Goal: Task Accomplishment & Management: Complete application form

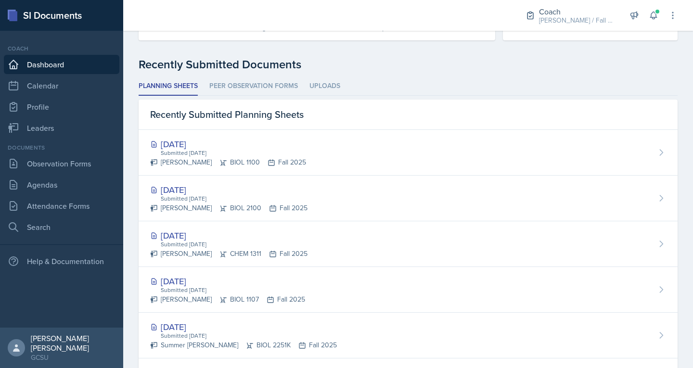
scroll to position [227, 0]
click at [58, 161] on link "Observation Forms" at bounding box center [61, 163] width 115 height 19
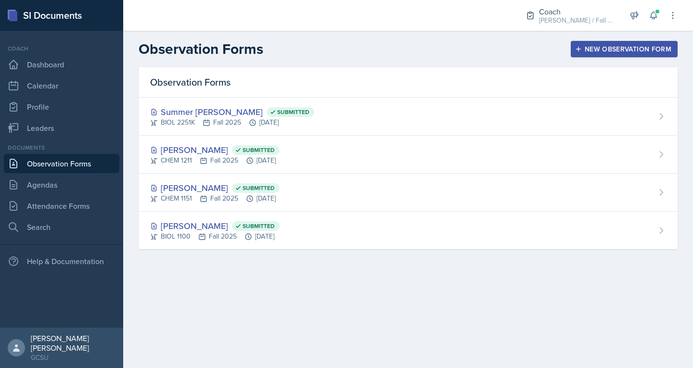
click at [608, 44] on button "New Observation Form" at bounding box center [624, 49] width 107 height 16
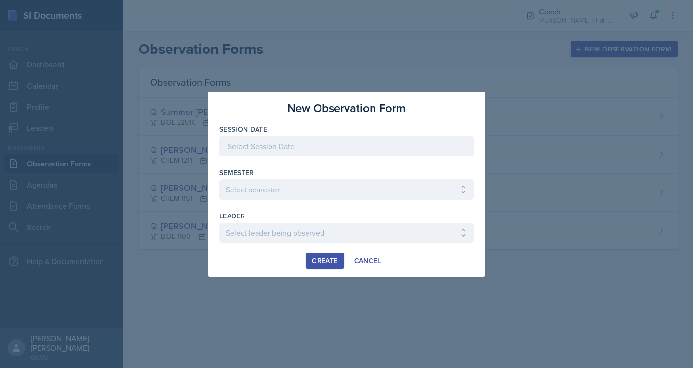
click at [304, 152] on div at bounding box center [346, 146] width 254 height 20
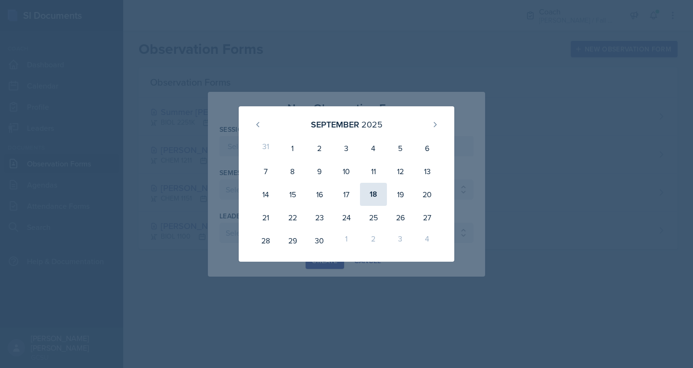
click at [381, 191] on div "18" at bounding box center [373, 194] width 27 height 23
type input "[DATE]"
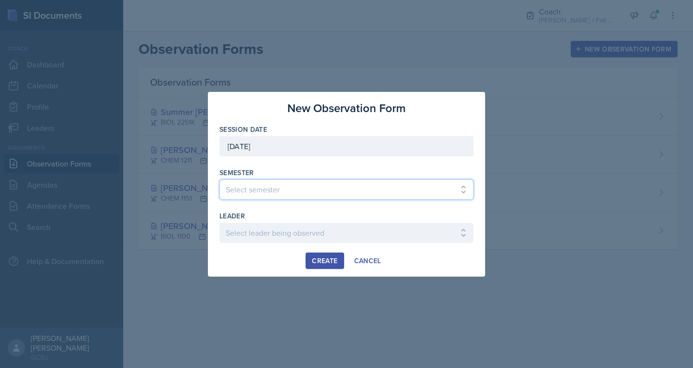
click at [356, 188] on select "Select semester All Spring 2020 Fall 2023 Spring 2019 Spring 2018 Fall 2017 Spr…" at bounding box center [346, 189] width 254 height 20
select select "986fdc3e-2246-4ffd-9cb8-78666de4ebed"
click at [219, 179] on select "Select semester All Spring 2020 Fall 2023 Spring 2019 Spring 2018 Fall 2017 Spr…" at bounding box center [346, 189] width 254 height 20
click at [257, 215] on div "leader" at bounding box center [346, 216] width 254 height 10
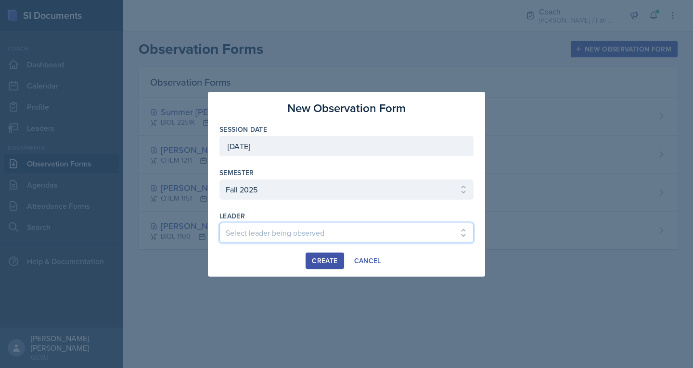
click at [260, 226] on select "Select leader being observed [PERSON_NAME] / MATH 1113 / [PERSON_NAME] [PERSON_…" at bounding box center [346, 233] width 254 height 20
select select "092cf9cb-38f9-468c-9c5f-69196357512a"
click at [219, 223] on select "Select leader being observed [PERSON_NAME] / MATH 1113 / [PERSON_NAME] [PERSON_…" at bounding box center [346, 233] width 254 height 20
click at [321, 265] on div "Create" at bounding box center [325, 261] width 26 height 8
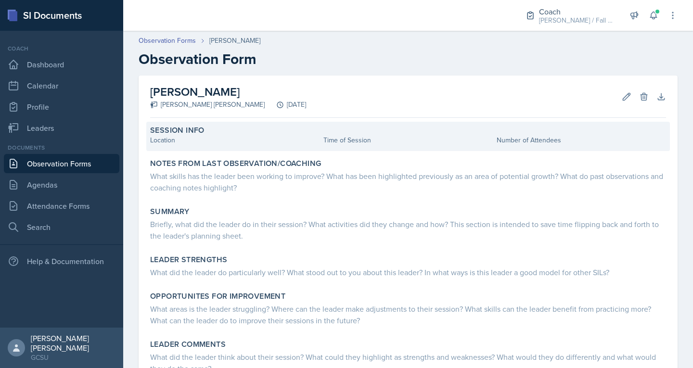
click at [168, 147] on div "Session Info Location Time of Session Number of Attendees" at bounding box center [407, 136] width 523 height 29
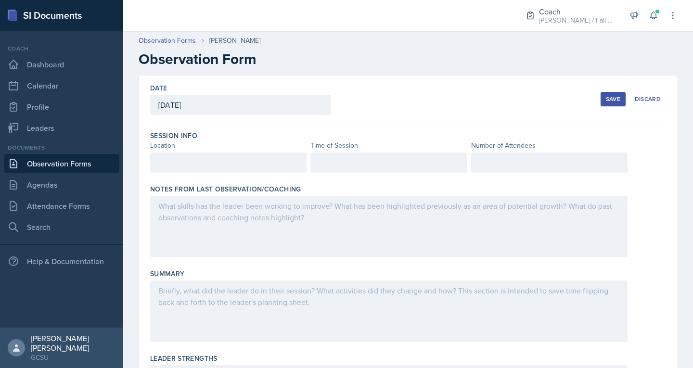
click at [183, 169] on div at bounding box center [228, 163] width 156 height 20
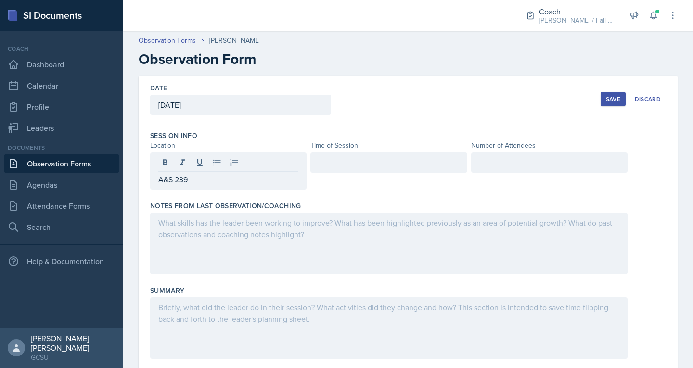
click at [328, 153] on div "Session Info Location Time of Session Number of Attendees A&S 239" at bounding box center [408, 162] width 516 height 70
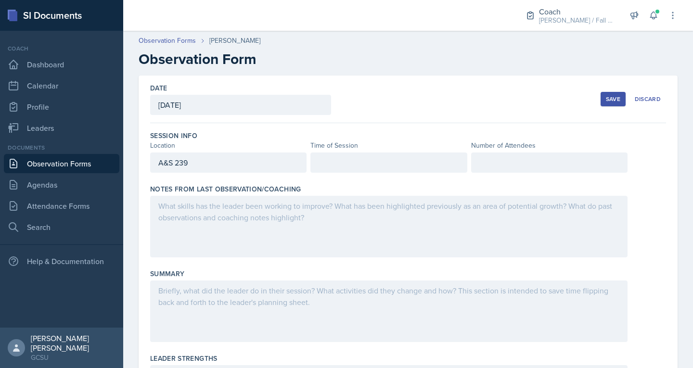
click at [329, 161] on div at bounding box center [388, 163] width 156 height 20
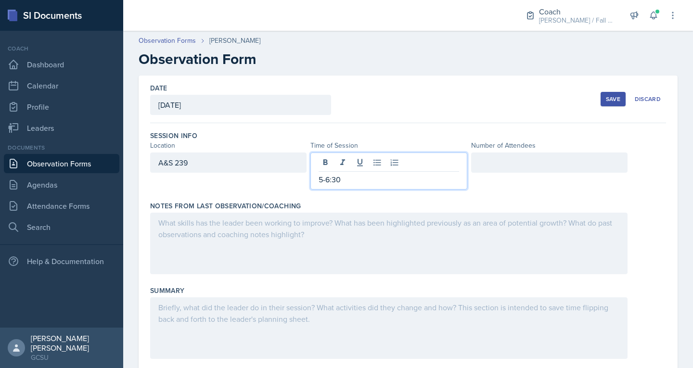
click at [510, 165] on div at bounding box center [549, 163] width 156 height 20
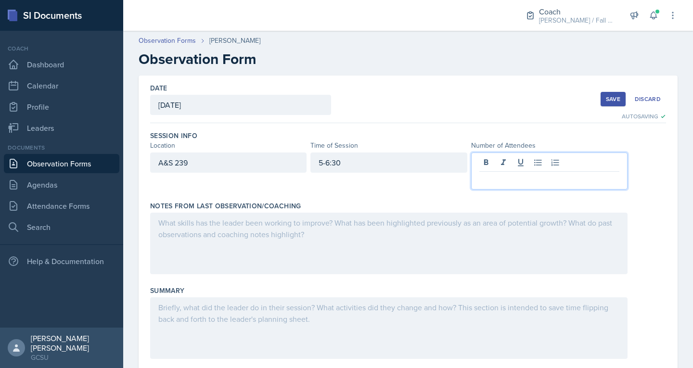
click at [267, 251] on div at bounding box center [388, 244] width 477 height 62
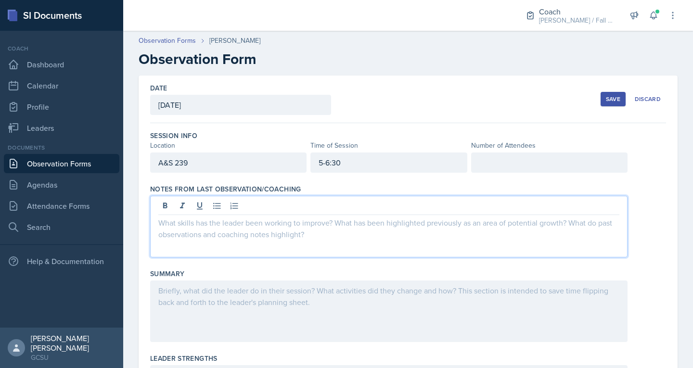
click at [205, 235] on div at bounding box center [388, 227] width 477 height 62
click at [487, 152] on div "Session Info Location Time of Session Number of Attendees A&S 239 5-6:30" at bounding box center [408, 153] width 516 height 53
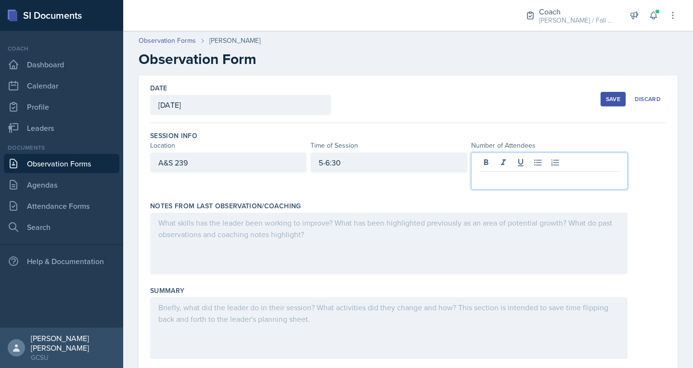
click at [484, 162] on div at bounding box center [549, 171] width 156 height 37
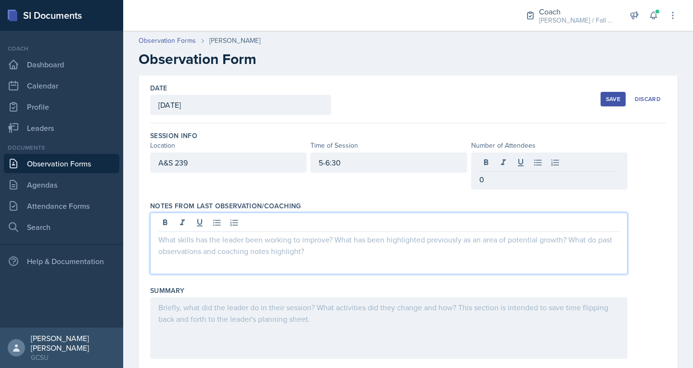
click at [384, 223] on div at bounding box center [388, 244] width 477 height 62
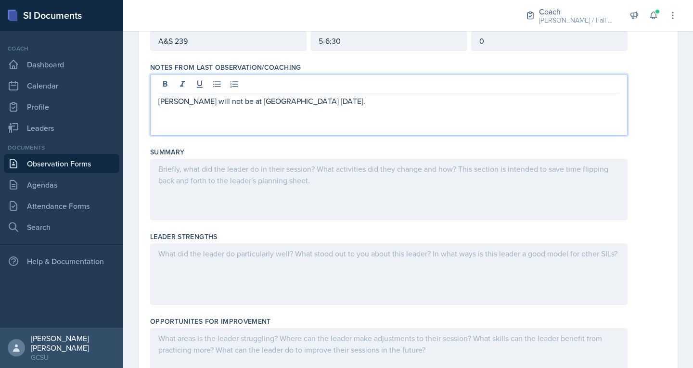
click at [264, 191] on div at bounding box center [388, 190] width 477 height 62
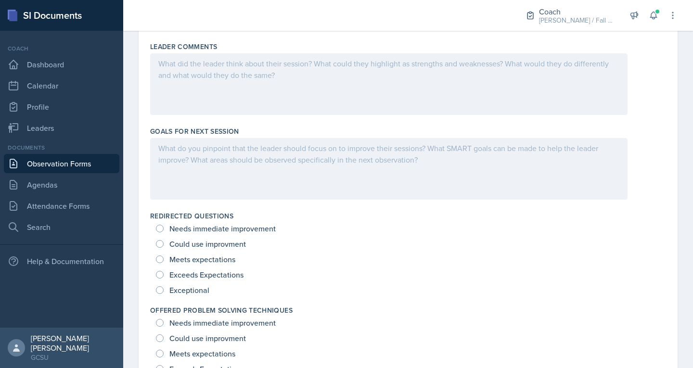
scroll to position [480, 0]
click at [165, 261] on div "Meets expectations" at bounding box center [196, 260] width 81 height 15
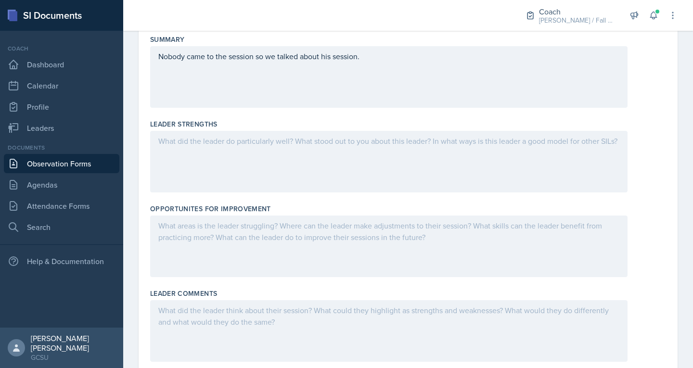
scroll to position [234, 0]
click at [292, 160] on div at bounding box center [388, 162] width 477 height 62
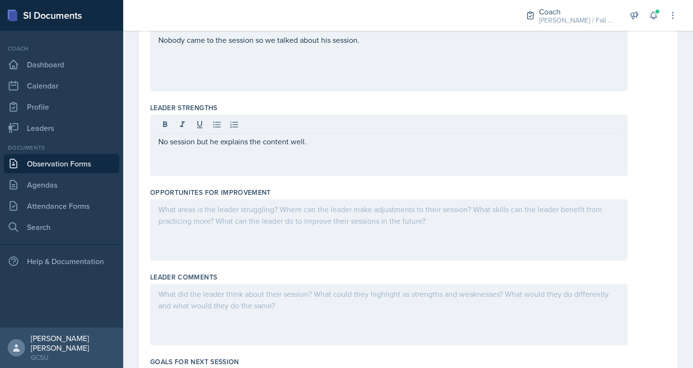
click at [235, 219] on div at bounding box center [388, 230] width 477 height 62
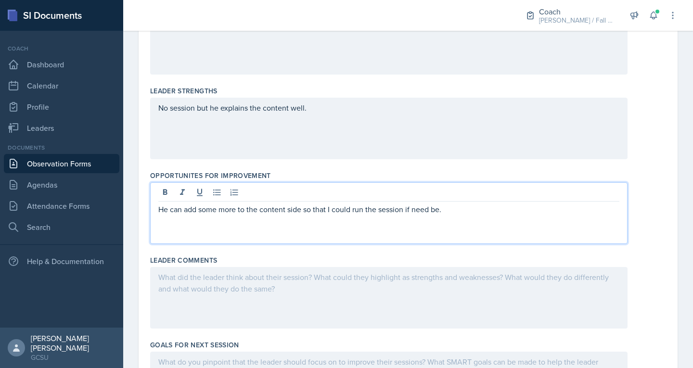
click at [186, 297] on div at bounding box center [388, 298] width 477 height 62
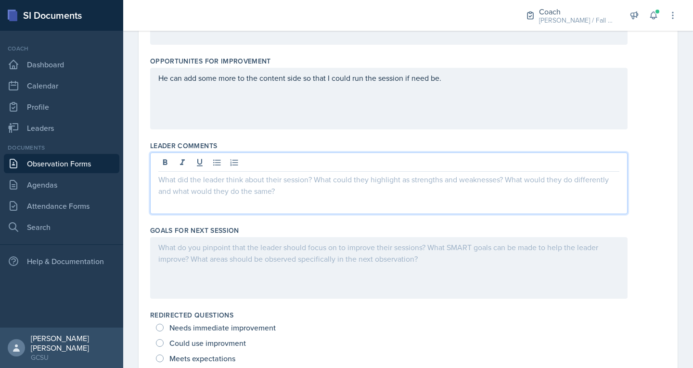
scroll to position [383, 0]
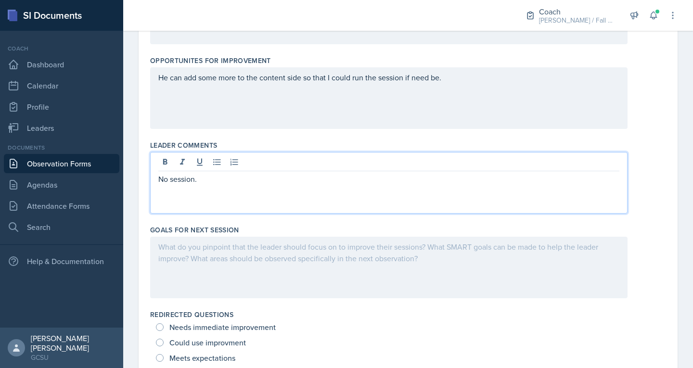
click at [192, 247] on div at bounding box center [388, 268] width 477 height 62
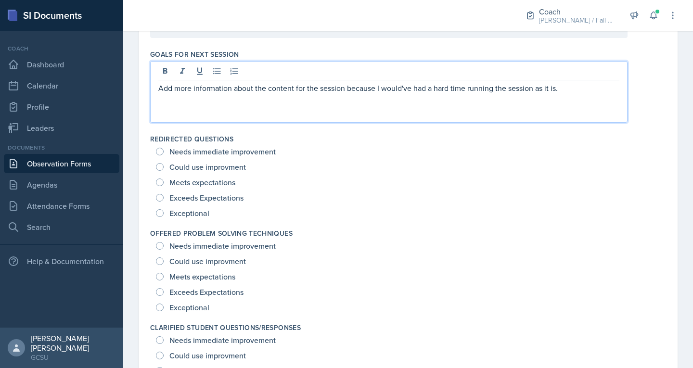
scroll to position [559, 0]
click at [195, 184] on span "Meets expectations" at bounding box center [202, 182] width 66 height 10
click at [164, 184] on input "Meets expectations" at bounding box center [160, 182] width 8 height 8
radio input "true"
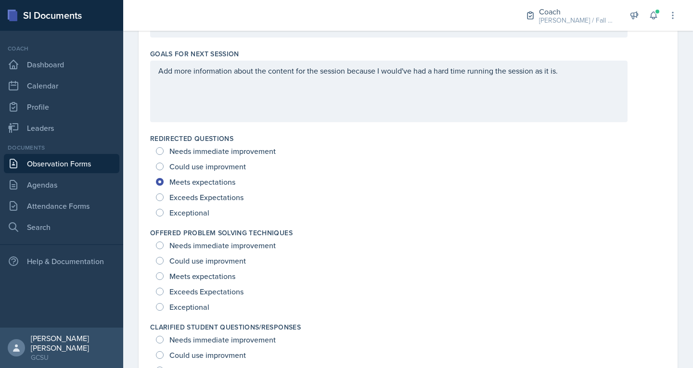
click at [201, 270] on div "Meets expectations" at bounding box center [196, 275] width 81 height 15
click at [200, 274] on span "Meets expectations" at bounding box center [202, 276] width 66 height 10
click at [164, 274] on input "Meets expectations" at bounding box center [160, 276] width 8 height 8
radio input "true"
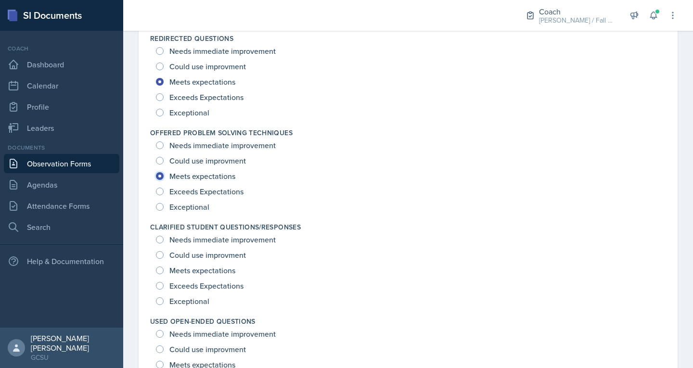
scroll to position [666, 0]
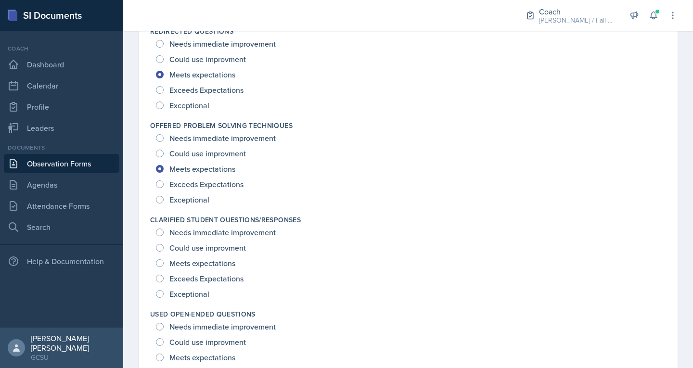
click at [191, 263] on span "Meets expectations" at bounding box center [202, 263] width 66 height 10
click at [164, 263] on input "Meets expectations" at bounding box center [160, 263] width 8 height 8
radio input "true"
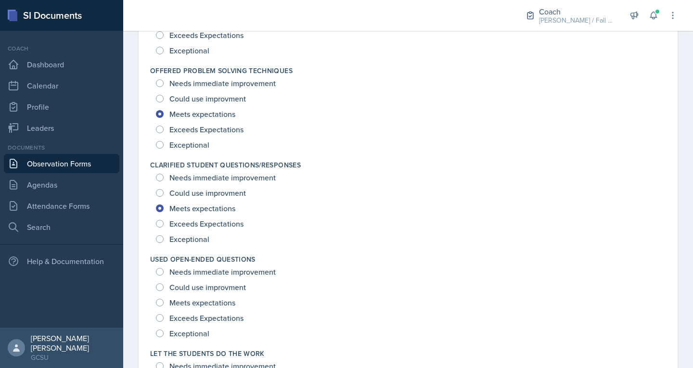
click at [191, 319] on span "Exceeds Expectations" at bounding box center [206, 318] width 74 height 10
click at [164, 319] on input "Exceeds Expectations" at bounding box center [160, 318] width 8 height 8
radio input "true"
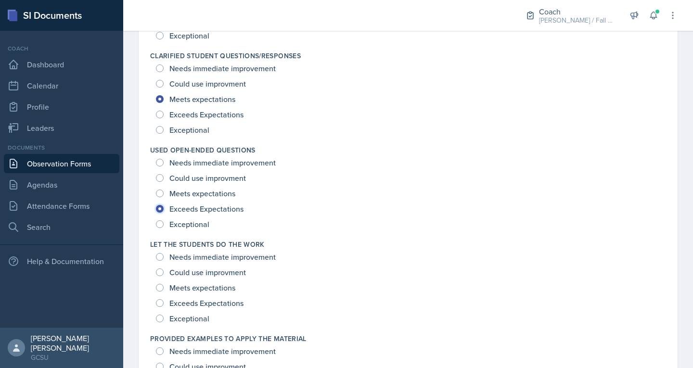
scroll to position [831, 0]
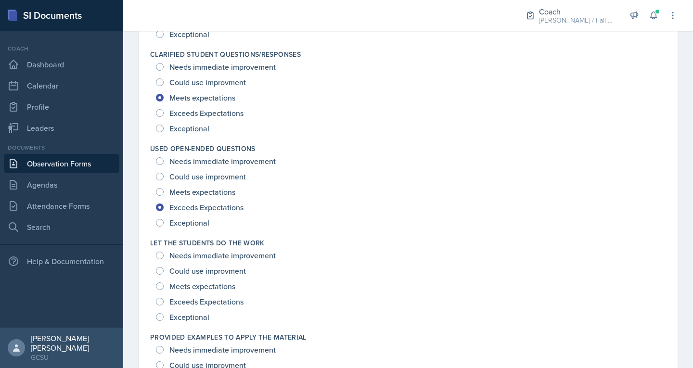
click at [195, 300] on span "Exceeds Expectations" at bounding box center [206, 302] width 74 height 10
click at [164, 300] on input "Exceeds Expectations" at bounding box center [160, 302] width 8 height 8
radio input "true"
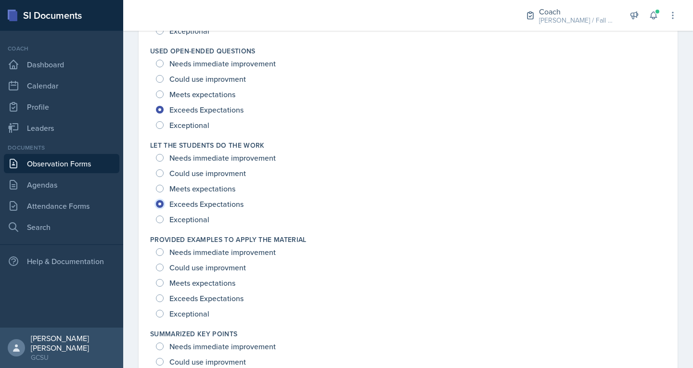
scroll to position [982, 0]
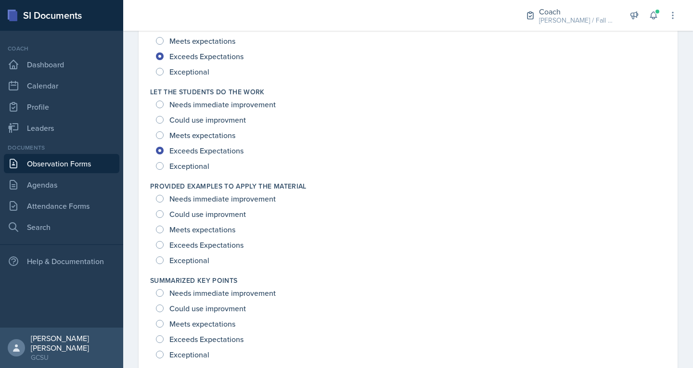
click at [197, 247] on span "Exceeds Expectations" at bounding box center [206, 245] width 74 height 10
click at [164, 247] on input "Exceeds Expectations" at bounding box center [160, 245] width 8 height 8
radio input "true"
click at [198, 326] on span "Meets expectations" at bounding box center [202, 324] width 66 height 10
click at [164, 326] on input "Meets expectations" at bounding box center [160, 324] width 8 height 8
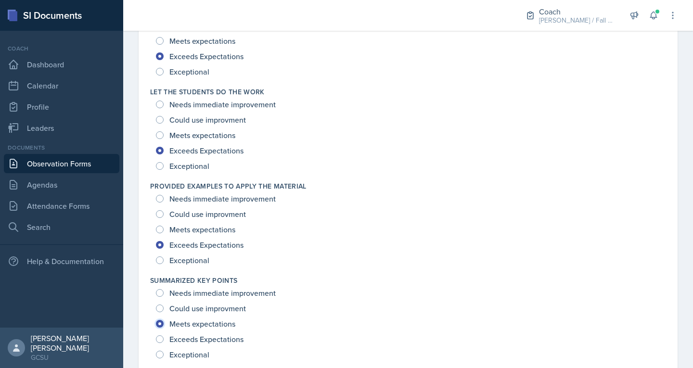
radio input "true"
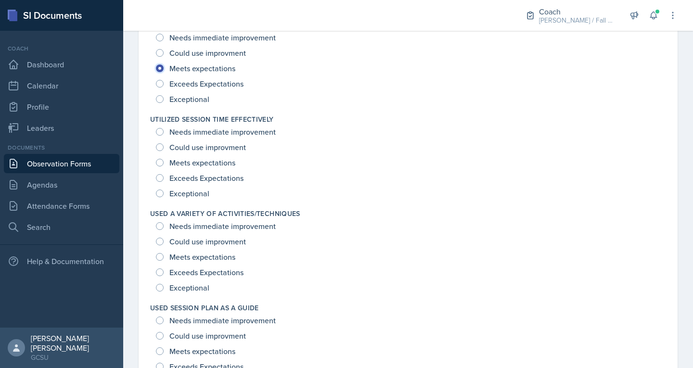
scroll to position [1256, 0]
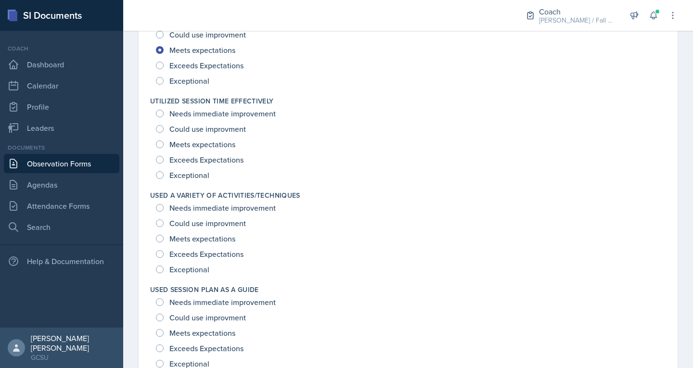
click at [191, 145] on span "Meets expectations" at bounding box center [202, 145] width 66 height 10
click at [164, 145] on input "Meets expectations" at bounding box center [160, 144] width 8 height 8
radio input "true"
click at [207, 244] on div "Meets expectations" at bounding box center [196, 238] width 81 height 15
click at [216, 218] on span "Could use improvment" at bounding box center [207, 223] width 77 height 10
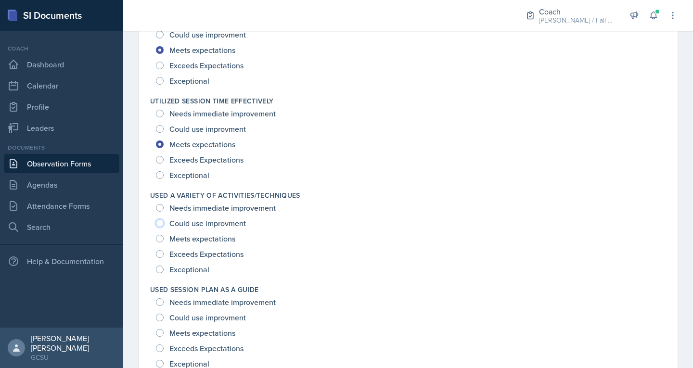
click at [164, 219] on input "Could use improvment" at bounding box center [160, 223] width 8 height 8
radio input "true"
click at [211, 237] on span "Meets expectations" at bounding box center [202, 239] width 66 height 10
click at [164, 237] on input "Meets expectations" at bounding box center [160, 239] width 8 height 8
radio input "true"
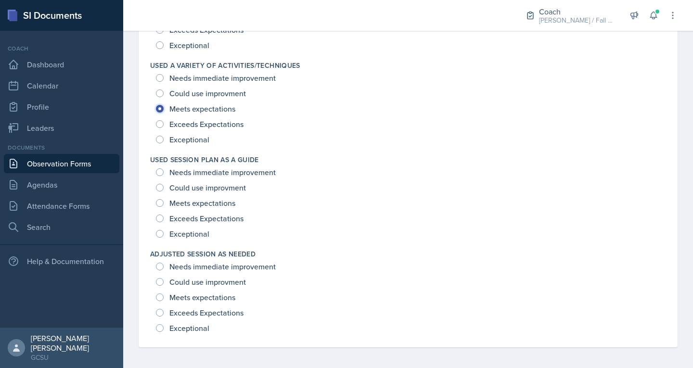
scroll to position [1387, 0]
click at [205, 203] on span "Meets expectations" at bounding box center [202, 202] width 66 height 10
click at [164, 203] on input "Meets expectations" at bounding box center [160, 202] width 8 height 8
radio input "true"
click at [195, 295] on span "Meets expectations" at bounding box center [202, 297] width 66 height 10
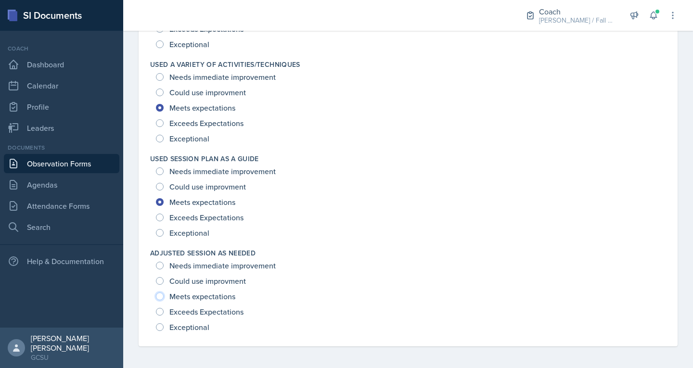
click at [164, 295] on input "Meets expectations" at bounding box center [160, 297] width 8 height 8
radio input "true"
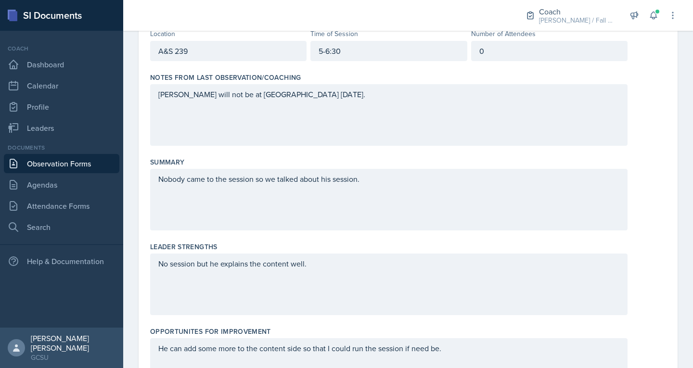
scroll to position [0, 0]
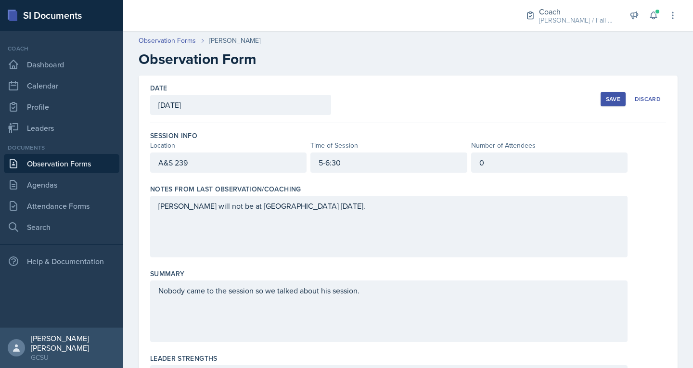
click at [606, 98] on div "Save" at bounding box center [613, 99] width 14 height 8
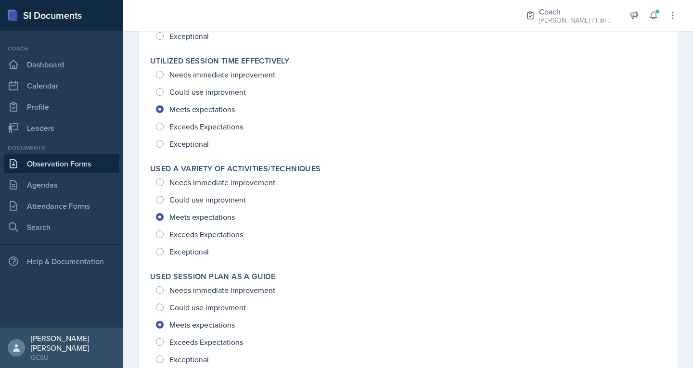
scroll to position [1250, 0]
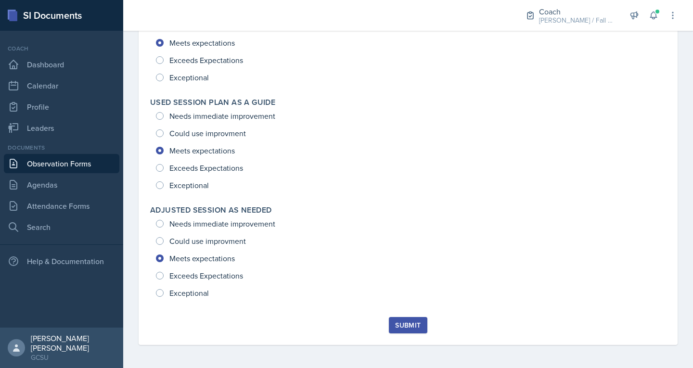
click at [404, 332] on button "Submit" at bounding box center [408, 325] width 38 height 16
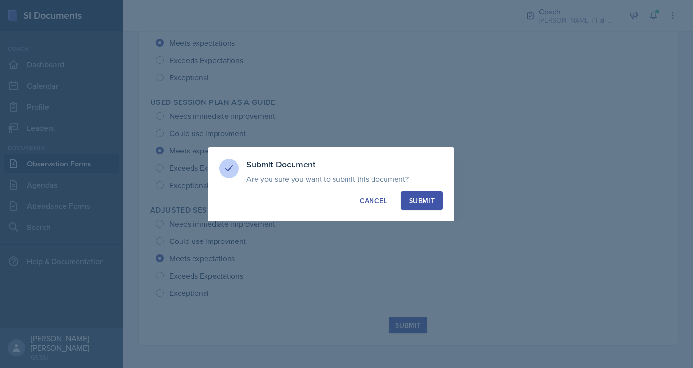
click at [422, 199] on div "Submit" at bounding box center [422, 201] width 26 height 10
radio input "true"
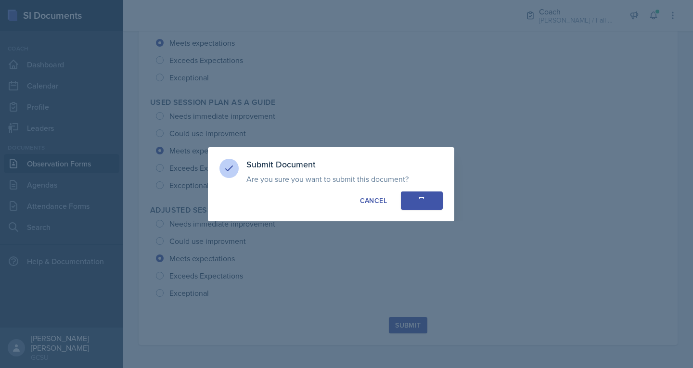
radio input "true"
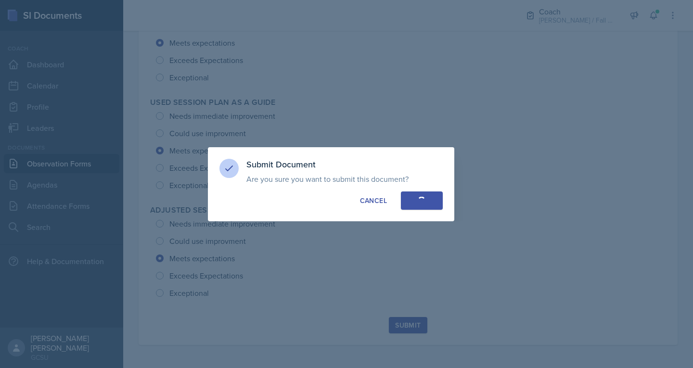
radio input "true"
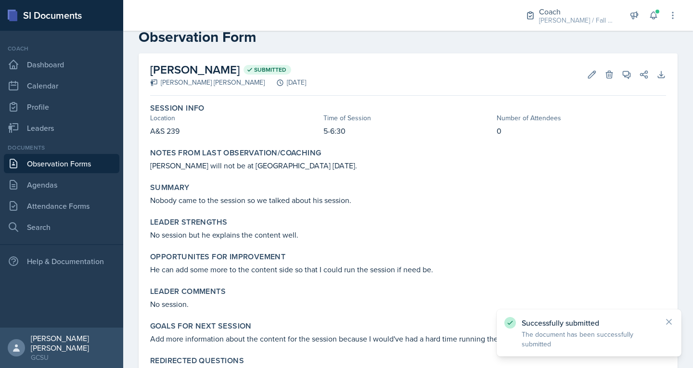
scroll to position [0, 0]
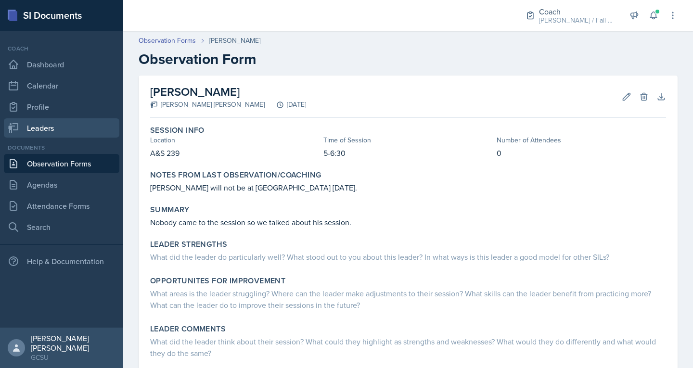
click at [67, 123] on link "Leaders" at bounding box center [61, 127] width 115 height 19
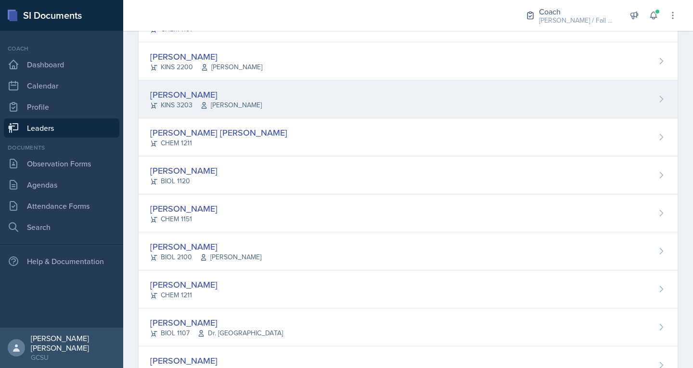
scroll to position [160, 0]
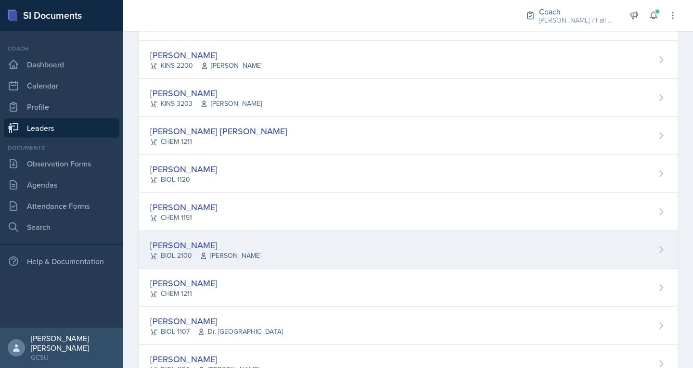
click at [181, 247] on div "[PERSON_NAME]" at bounding box center [205, 245] width 111 height 13
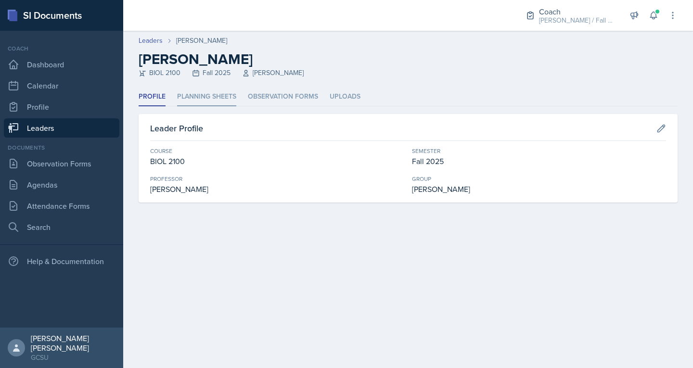
click at [195, 98] on li "Planning Sheets" at bounding box center [206, 97] width 59 height 19
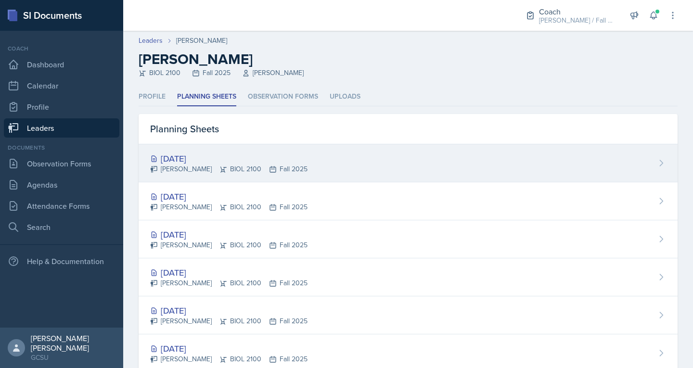
click at [193, 160] on div "[DATE]" at bounding box center [228, 158] width 157 height 13
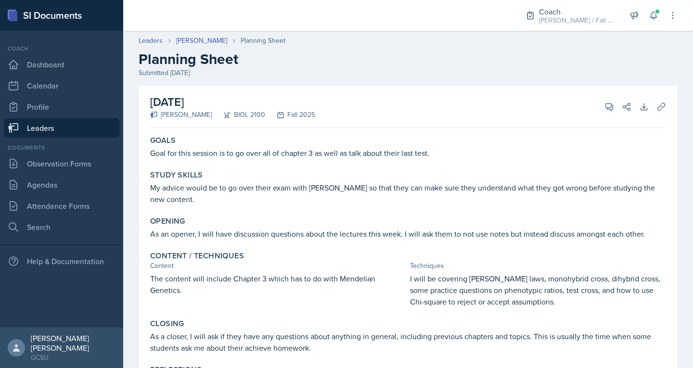
scroll to position [47, 0]
